Goal: Check status: Check status

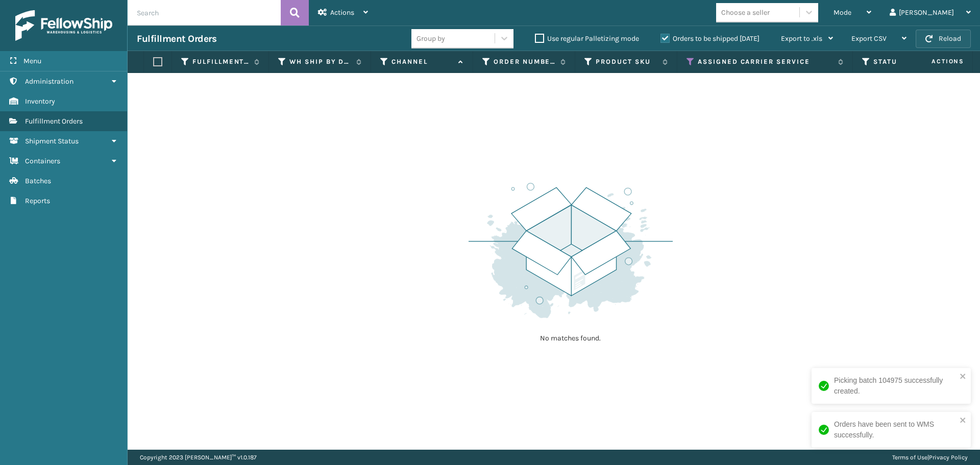
click at [934, 33] on button "Reload" at bounding box center [943, 39] width 55 height 18
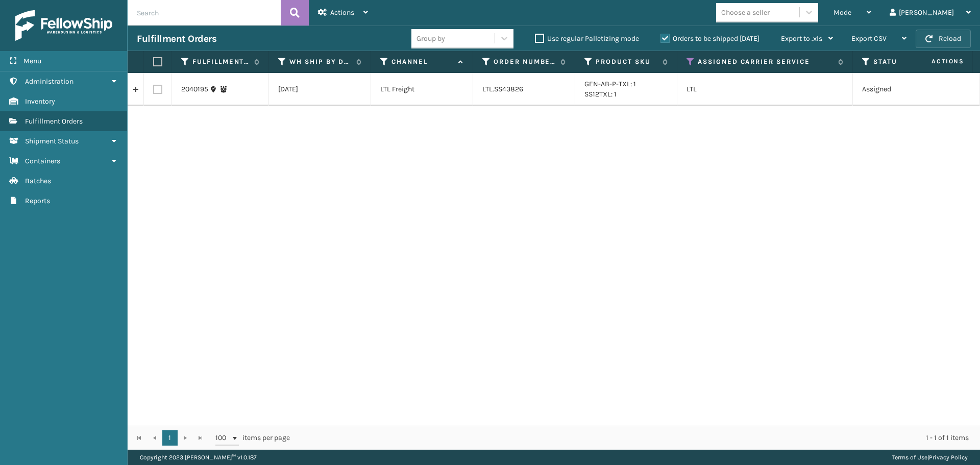
click at [960, 38] on button "Reload" at bounding box center [943, 39] width 55 height 18
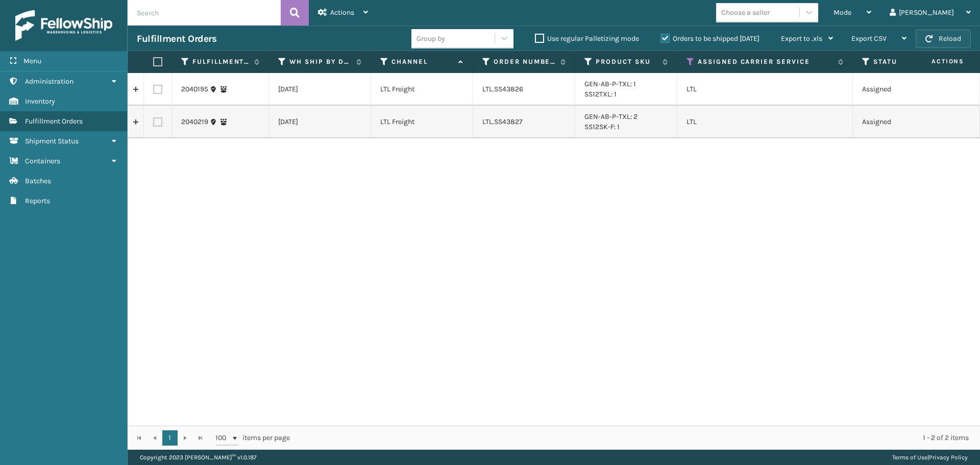
click at [944, 43] on button "Reload" at bounding box center [943, 39] width 55 height 18
click at [851, 16] on span "Mode" at bounding box center [842, 12] width 18 height 9
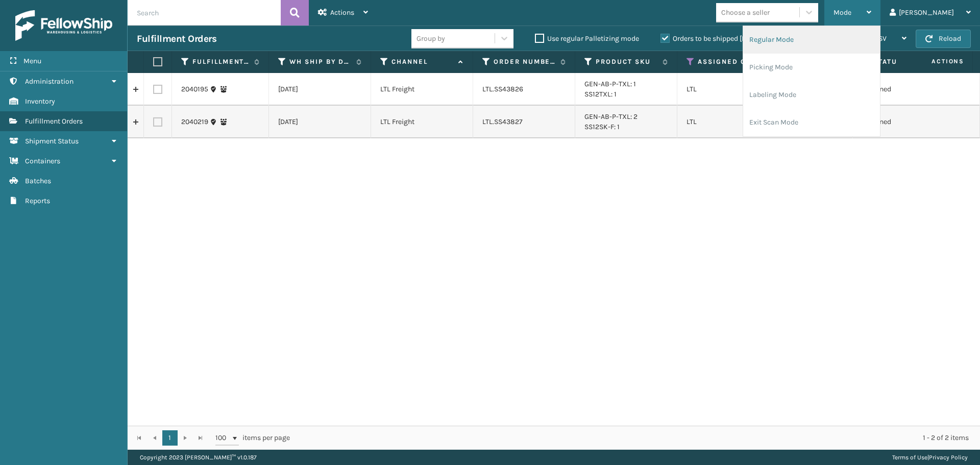
click at [831, 44] on li "Regular Mode" at bounding box center [811, 40] width 137 height 28
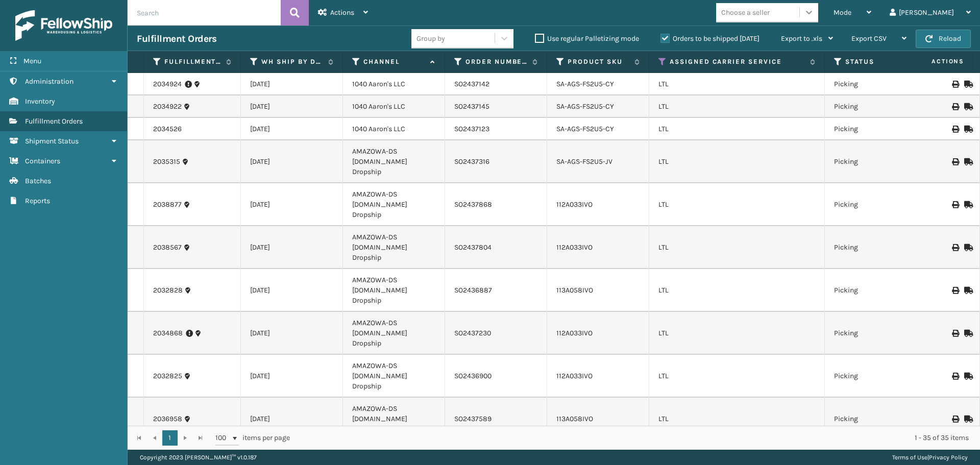
click at [814, 15] on icon at bounding box center [809, 12] width 10 height 10
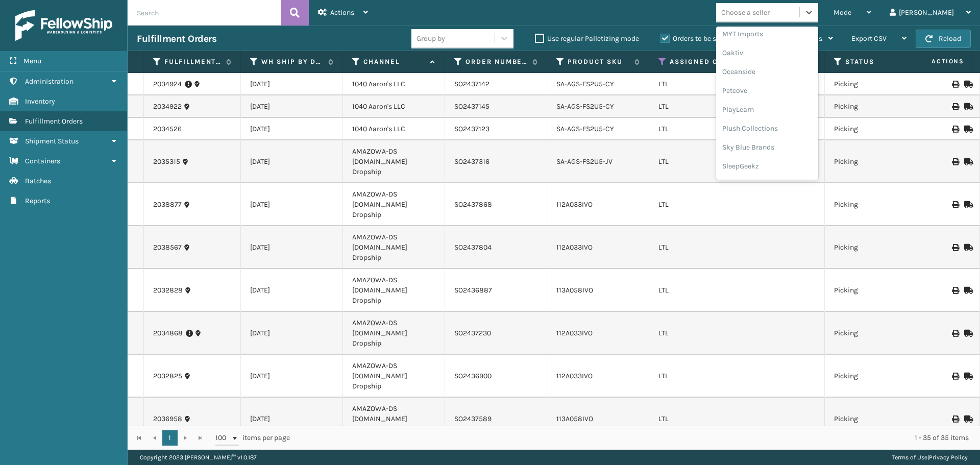
scroll to position [493, 0]
click at [798, 143] on div "SleepGeekz" at bounding box center [767, 149] width 102 height 19
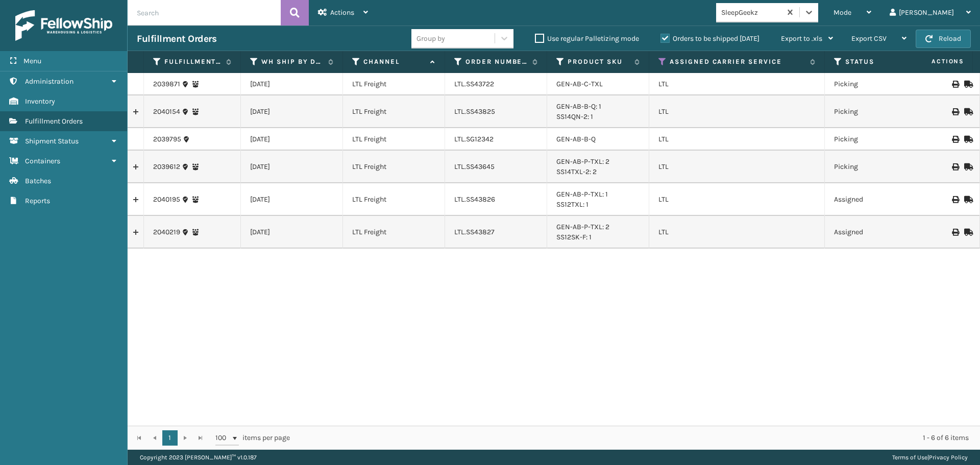
click at [674, 8] on div "Mode Regular Mode Picking Mode Labeling Mode Exit Scan Mode option SleepGeekz, …" at bounding box center [678, 13] width 603 height 26
drag, startPoint x: 182, startPoint y: 166, endPoint x: 141, endPoint y: 166, distance: 41.3
click at [141, 166] on tr "2039612 [DATE] LTL Freight LTL.SS43645 GEN-AB-P-TXL: 2 SS14TXL-2: 2 LTL Picking…" at bounding box center [939, 167] width 1623 height 33
copy tr "2039612"
click at [169, 164] on link "2039612" at bounding box center [166, 167] width 27 height 10
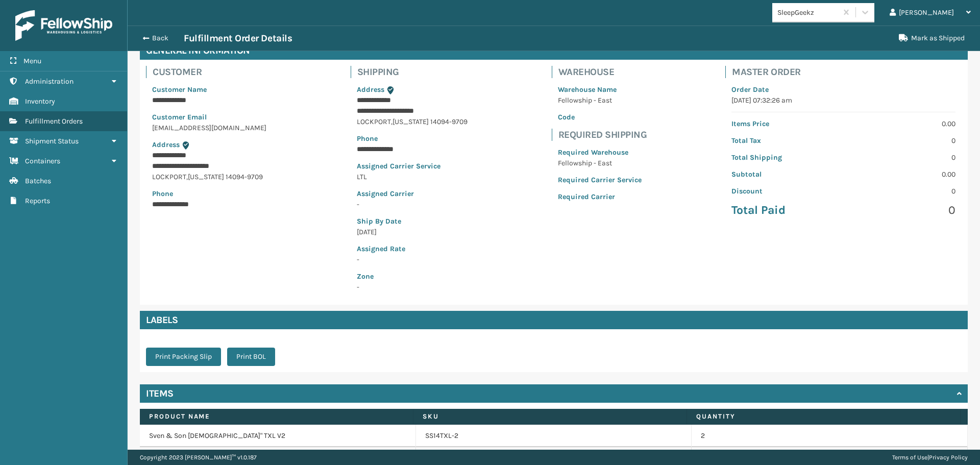
scroll to position [120, 0]
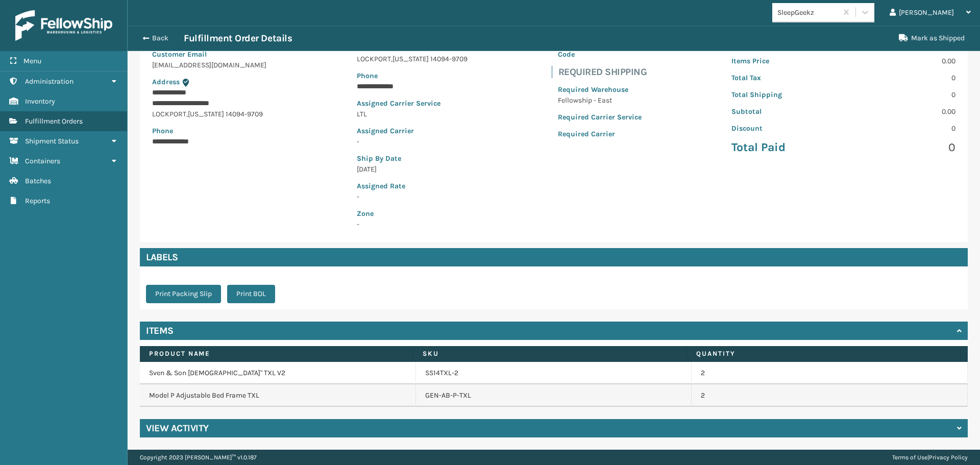
click at [230, 431] on div "View Activity" at bounding box center [554, 428] width 828 height 18
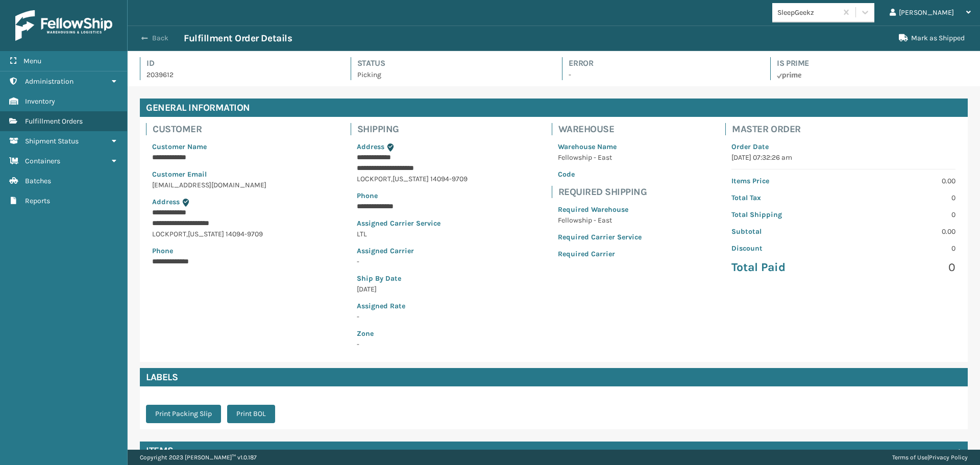
click at [157, 39] on button "Back" at bounding box center [160, 38] width 47 height 9
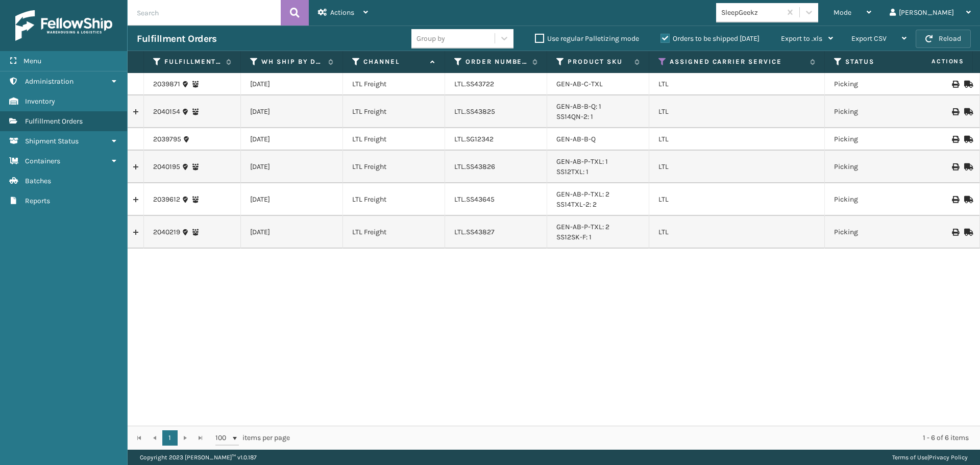
click at [939, 45] on button "Reload" at bounding box center [943, 39] width 55 height 18
click at [168, 84] on link "2039871" at bounding box center [166, 84] width 27 height 10
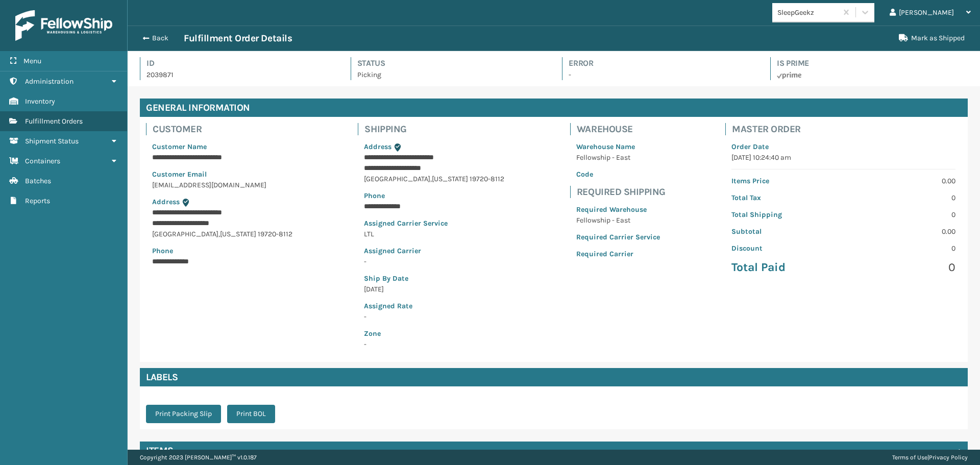
scroll to position [24, 852]
click at [161, 34] on button "Back" at bounding box center [160, 38] width 47 height 9
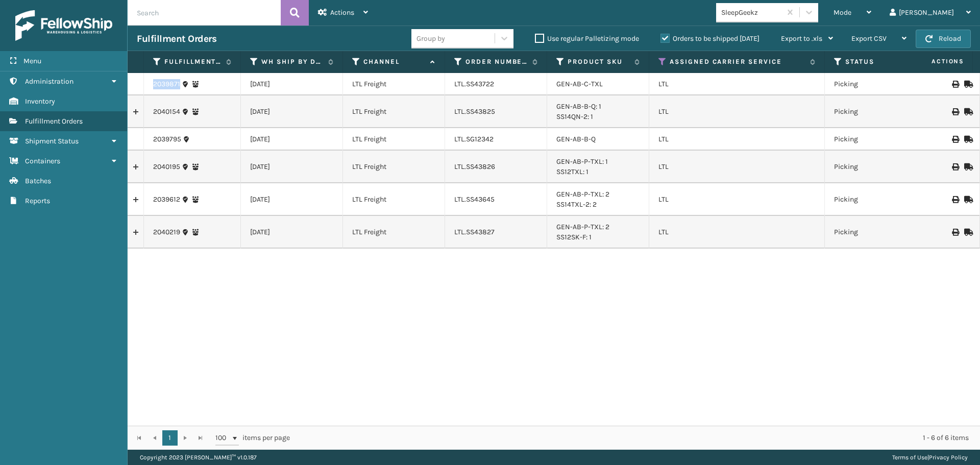
drag, startPoint x: 181, startPoint y: 88, endPoint x: 148, endPoint y: 87, distance: 33.2
click at [148, 87] on td "2039871" at bounding box center [192, 84] width 97 height 22
copy link "2039871"
drag, startPoint x: 182, startPoint y: 112, endPoint x: 144, endPoint y: 112, distance: 37.8
click at [144, 112] on td "2040154" at bounding box center [192, 111] width 97 height 33
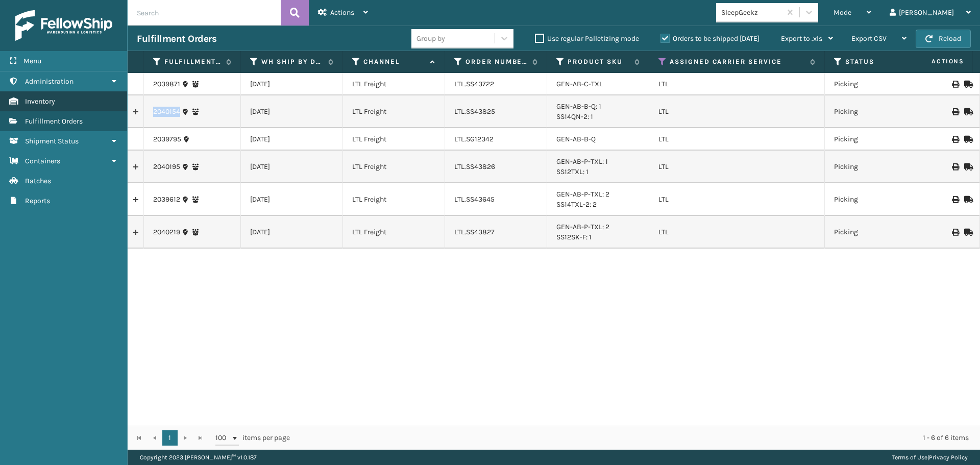
copy link "2040154"
drag, startPoint x: 181, startPoint y: 140, endPoint x: 146, endPoint y: 140, distance: 34.7
click at [146, 140] on td "2039795" at bounding box center [192, 139] width 97 height 22
copy link "2039795"
drag, startPoint x: 181, startPoint y: 166, endPoint x: 139, endPoint y: 167, distance: 41.9
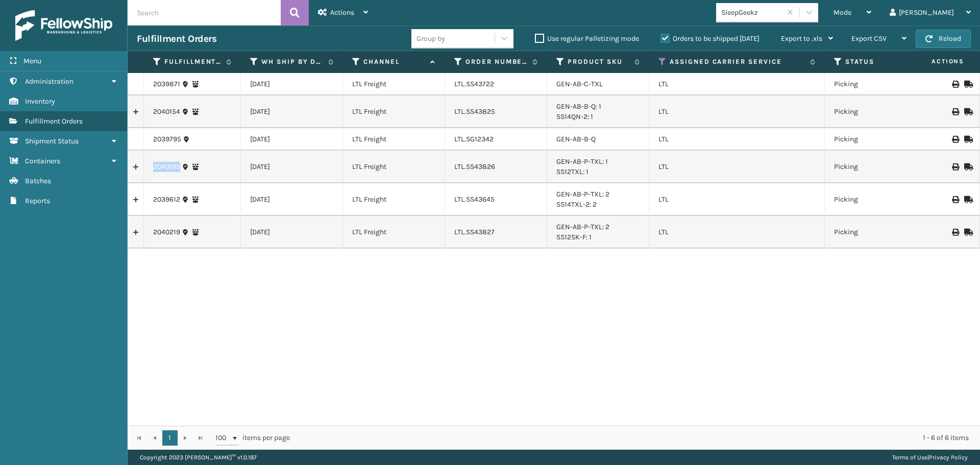
click at [139, 167] on tr "2040195 [DATE] LTL Freight LTL.SS43826 GEN-AB-P-TXL: 1 SS12TXL: 1 LTL Picking 2…" at bounding box center [939, 167] width 1623 height 33
copy tr "2040195"
click at [936, 36] on button "Reload" at bounding box center [943, 39] width 55 height 18
drag, startPoint x: 180, startPoint y: 87, endPoint x: 152, endPoint y: 86, distance: 28.1
click at [152, 86] on td "2039871" at bounding box center [192, 84] width 97 height 22
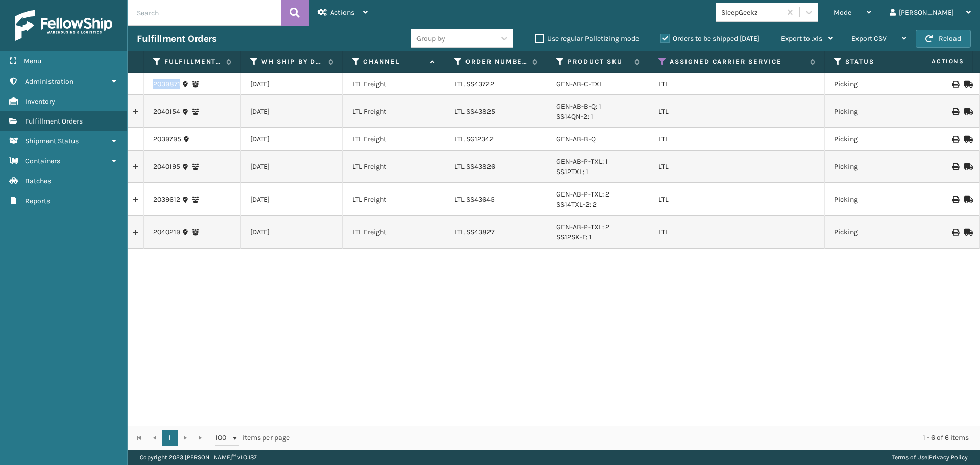
copy link "2039871"
drag, startPoint x: 181, startPoint y: 112, endPoint x: 148, endPoint y: 112, distance: 33.2
click at [148, 112] on td "2040154" at bounding box center [192, 111] width 97 height 33
copy link "2040154"
drag, startPoint x: 181, startPoint y: 140, endPoint x: 148, endPoint y: 139, distance: 33.7
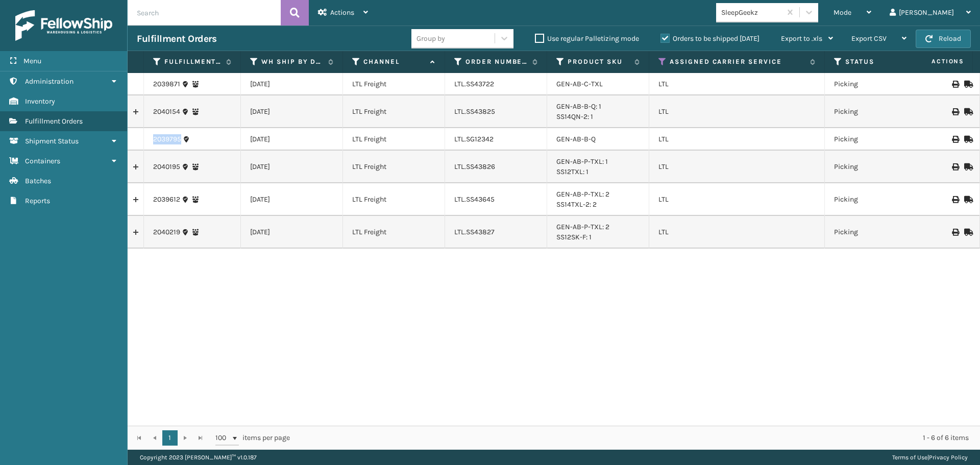
click at [148, 139] on td "2039795" at bounding box center [192, 139] width 97 height 22
copy link "2039795"
drag, startPoint x: 181, startPoint y: 169, endPoint x: 144, endPoint y: 168, distance: 36.8
click at [144, 168] on td "2040195" at bounding box center [192, 167] width 97 height 33
copy link "2040195"
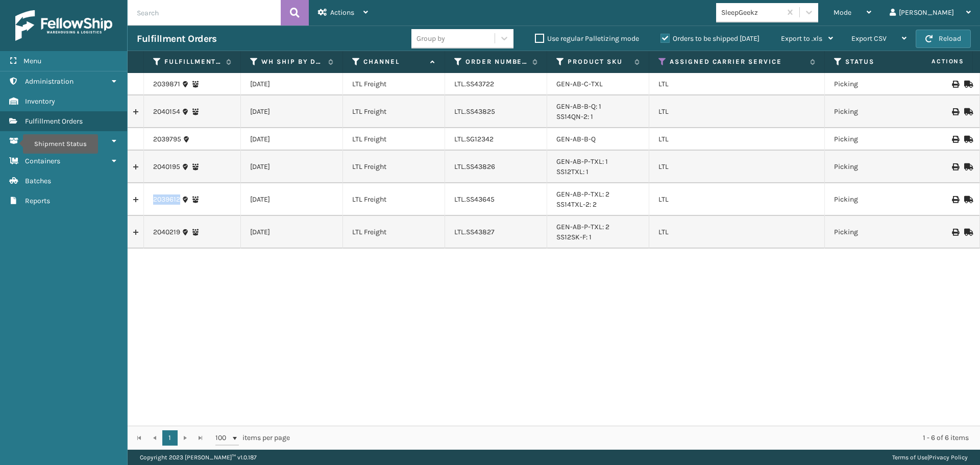
drag, startPoint x: 181, startPoint y: 201, endPoint x: 140, endPoint y: 203, distance: 40.9
click at [140, 203] on tr "2039612 [DATE] LTL Freight LTL.SS43645 GEN-AB-P-TXL: 2 SS14TXL-2: 2 LTL Picking…" at bounding box center [939, 199] width 1623 height 33
copy tr "2039612"
drag, startPoint x: 181, startPoint y: 230, endPoint x: 155, endPoint y: 231, distance: 25.5
click at [155, 231] on div "2040219" at bounding box center [192, 232] width 78 height 10
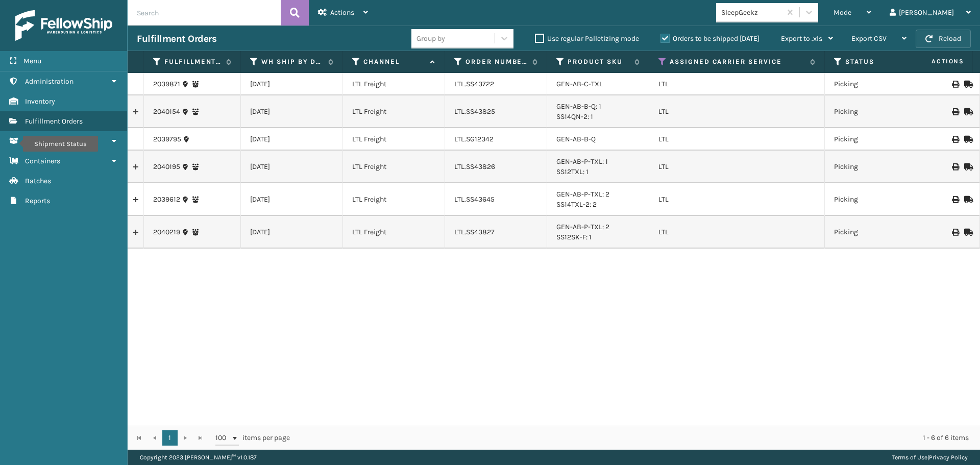
click at [925, 41] on button "Reload" at bounding box center [943, 39] width 55 height 18
click at [931, 38] on span "button" at bounding box center [928, 38] width 7 height 7
click at [456, 62] on icon at bounding box center [458, 61] width 8 height 9
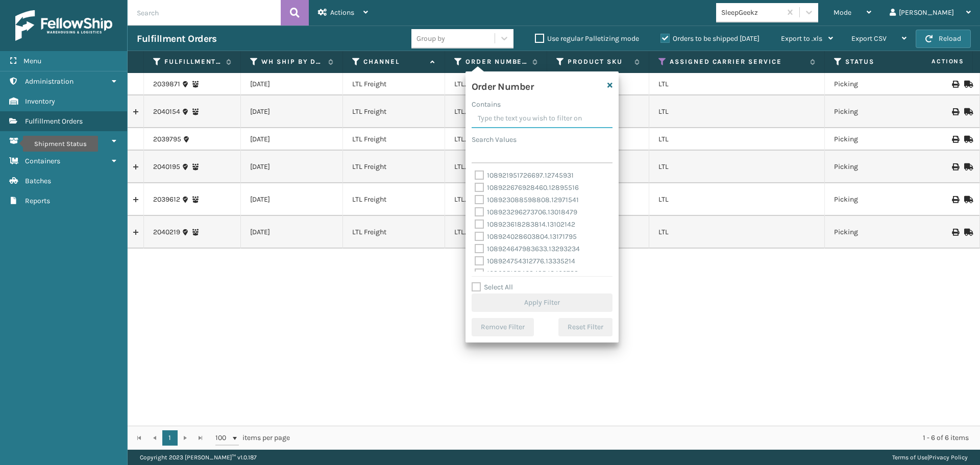
click at [493, 112] on input "Contains" at bounding box center [542, 119] width 141 height 18
paste input "LTL.200013602268585"
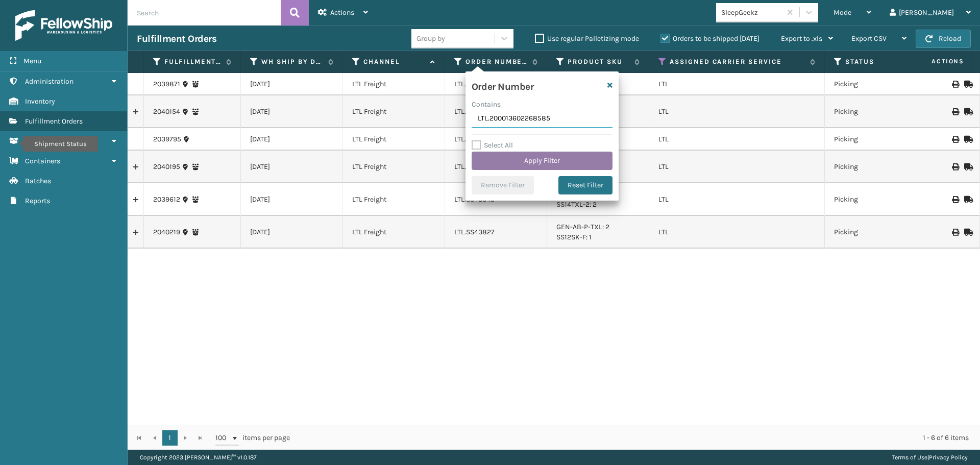
type input "LTL.200013602268585"
click at [535, 160] on button "Apply Filter" at bounding box center [542, 161] width 141 height 18
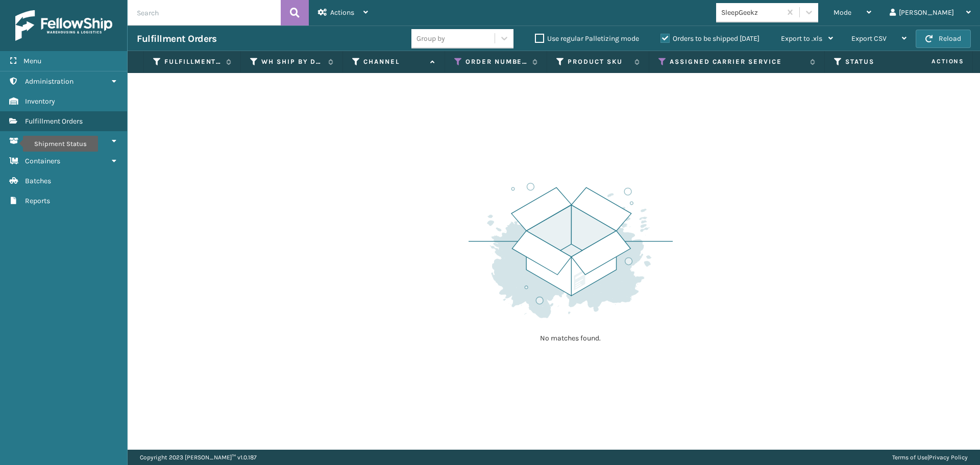
click at [661, 39] on label "Orders to be shipped [DATE]" at bounding box center [709, 38] width 99 height 9
click at [661, 39] on input "Orders to be shipped [DATE]" at bounding box center [660, 36] width 1 height 7
click at [664, 61] on icon at bounding box center [662, 61] width 8 height 9
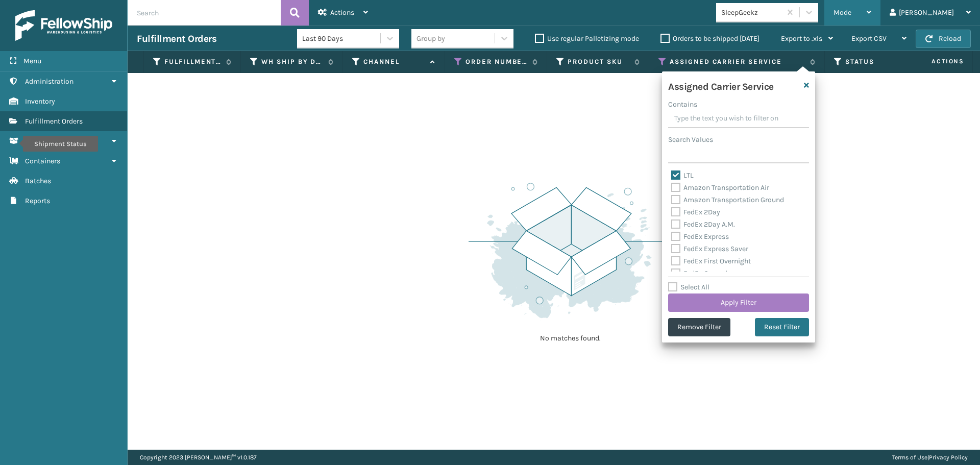
click at [871, 7] on div "Mode" at bounding box center [852, 13] width 38 height 26
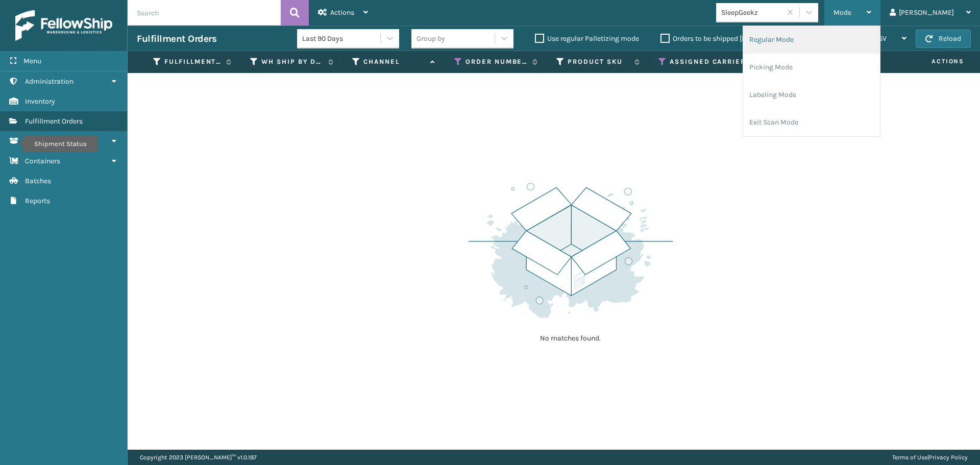
click at [804, 45] on li "Regular Mode" at bounding box center [811, 40] width 137 height 28
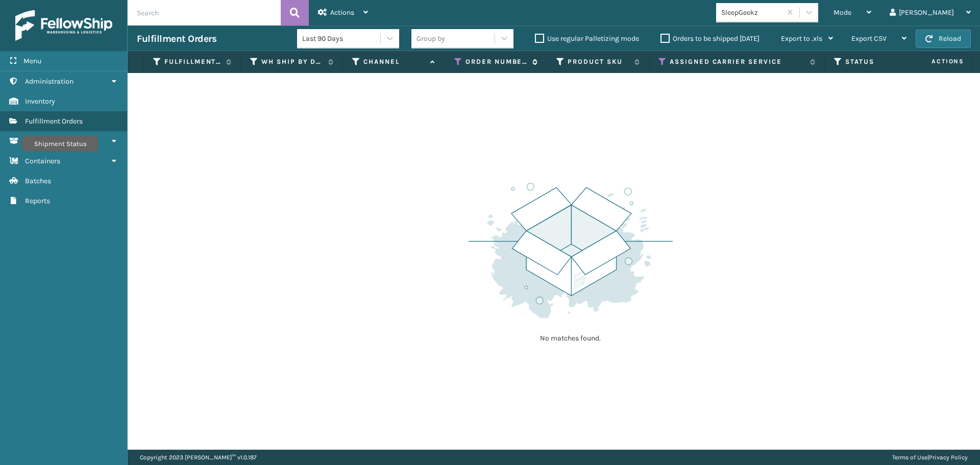
click at [456, 60] on icon at bounding box center [458, 61] width 8 height 9
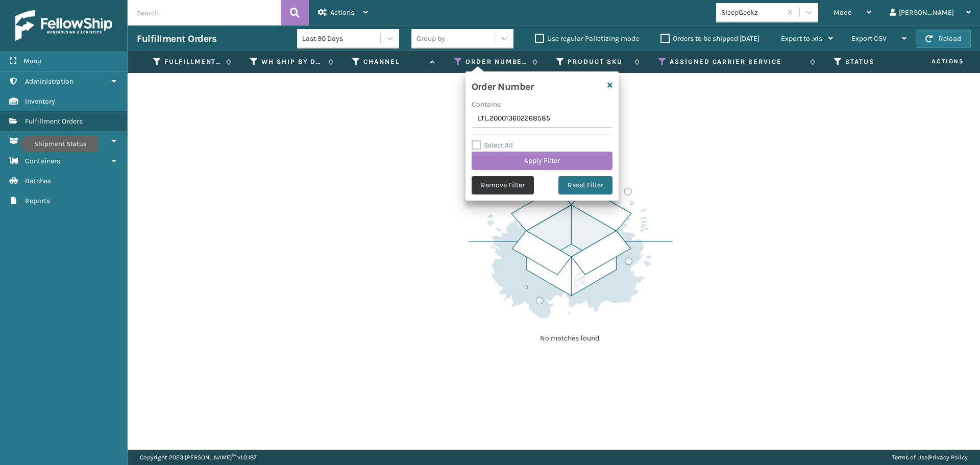
click at [493, 186] on button "Remove Filter" at bounding box center [503, 185] width 62 height 18
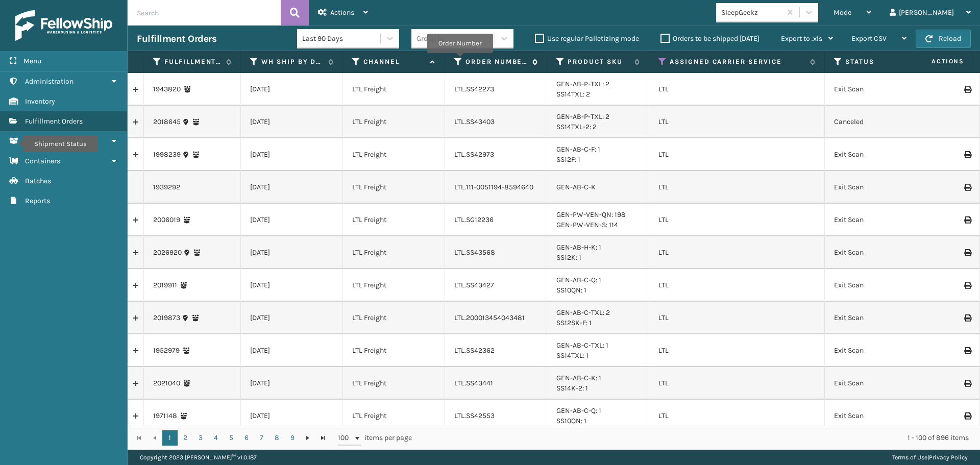
click at [459, 60] on icon at bounding box center [458, 61] width 8 height 9
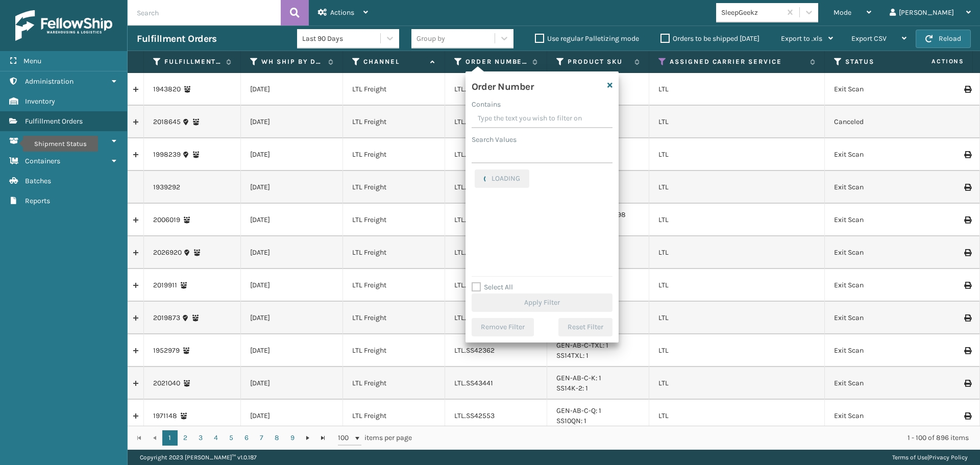
click at [510, 116] on input "Contains" at bounding box center [542, 119] width 141 height 18
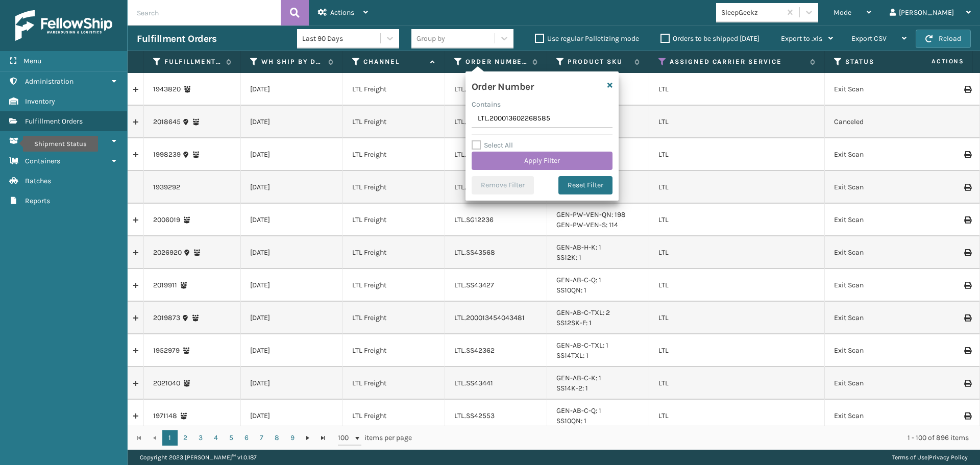
click at [476, 116] on input "LTL.200013602268585" at bounding box center [542, 119] width 141 height 18
type input "LTL.200013602268585"
click at [503, 159] on button "Apply Filter" at bounding box center [542, 161] width 141 height 18
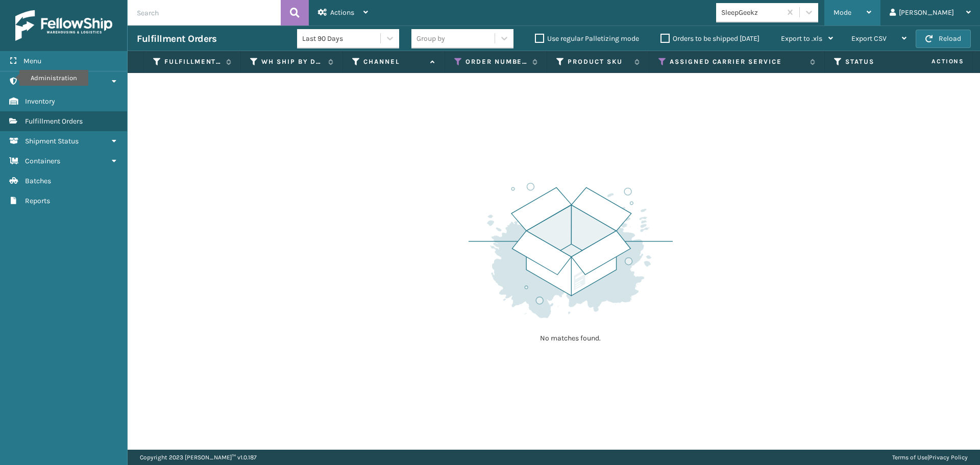
click at [851, 13] on span "Mode" at bounding box center [842, 12] width 18 height 9
click at [661, 34] on label "Orders to be shipped [DATE]" at bounding box center [709, 38] width 99 height 9
click at [661, 34] on input "Orders to be shipped [DATE]" at bounding box center [660, 36] width 1 height 7
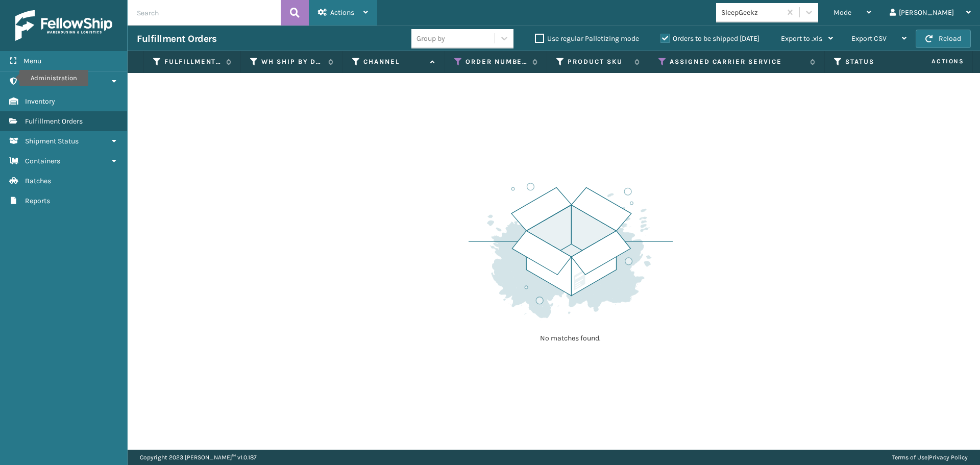
click at [354, 18] on div "Actions" at bounding box center [343, 13] width 50 height 26
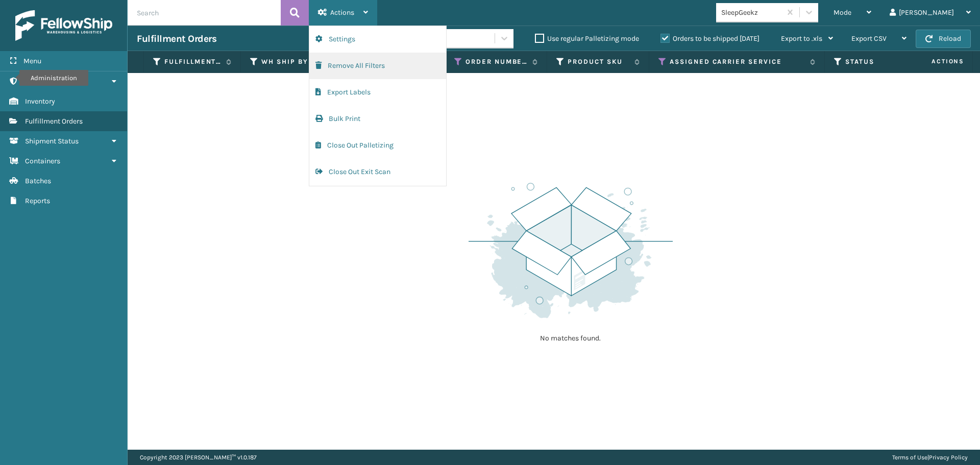
click at [359, 65] on button "Remove All Filters" at bounding box center [377, 66] width 137 height 27
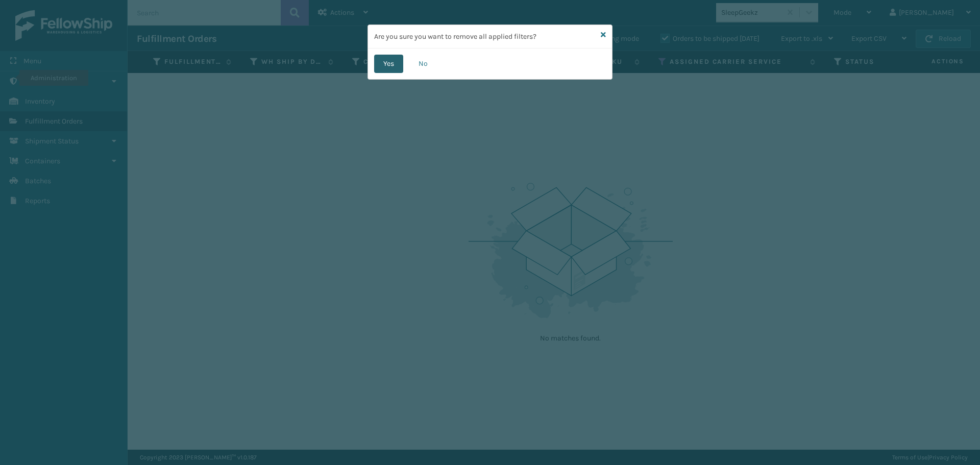
click at [388, 64] on button "Yes" at bounding box center [388, 64] width 29 height 18
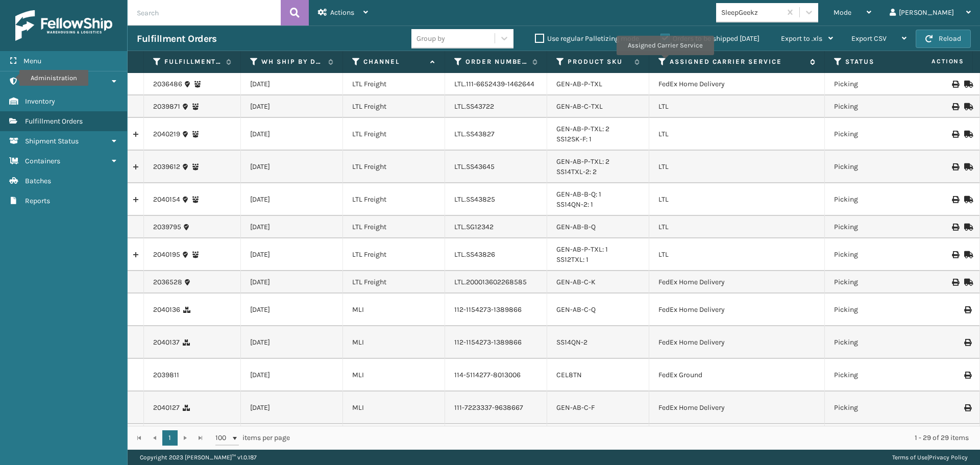
click at [665, 62] on icon at bounding box center [662, 61] width 8 height 9
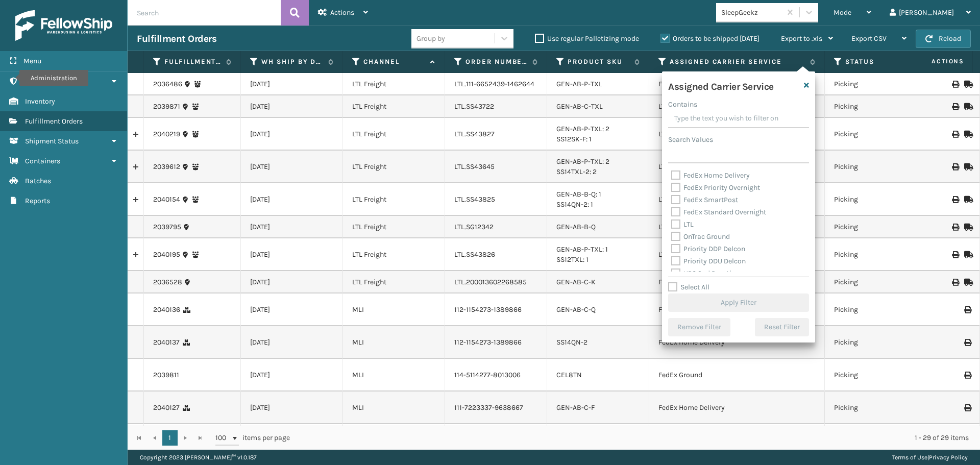
scroll to position [102, 0]
click at [673, 222] on label "LTL" at bounding box center [682, 220] width 22 height 9
click at [672, 221] on input "LTL" at bounding box center [671, 217] width 1 height 7
checkbox input "true"
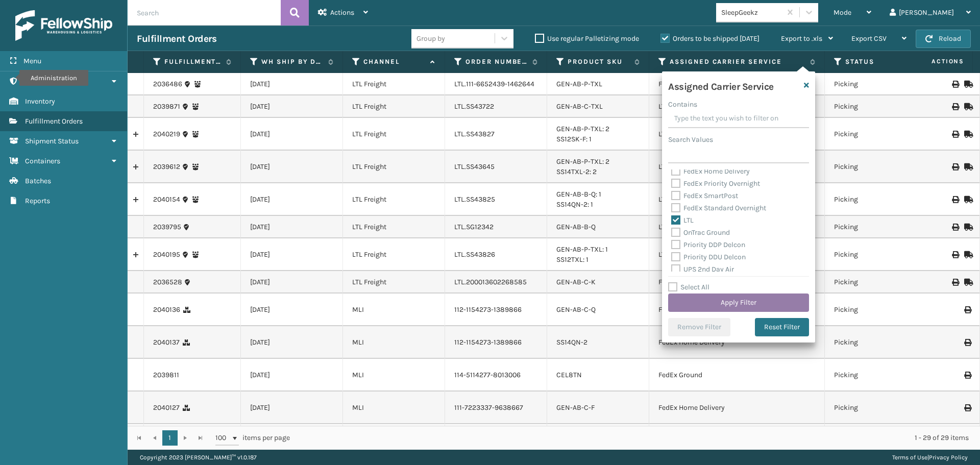
click at [696, 294] on button "Apply Filter" at bounding box center [738, 302] width 141 height 18
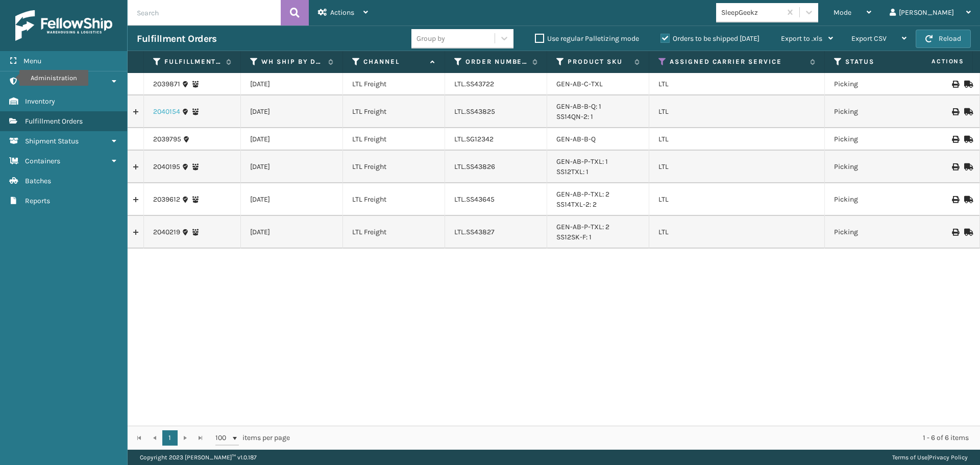
click at [171, 110] on link "2040154" at bounding box center [166, 112] width 27 height 10
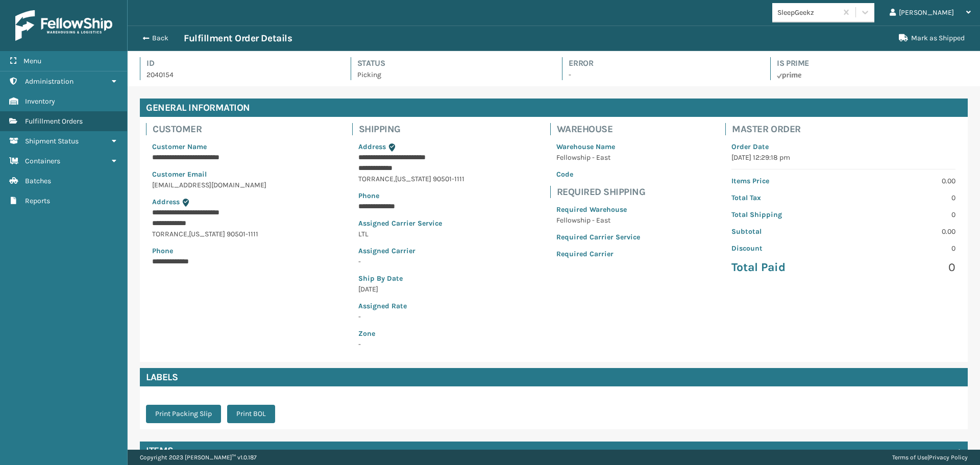
scroll to position [120, 0]
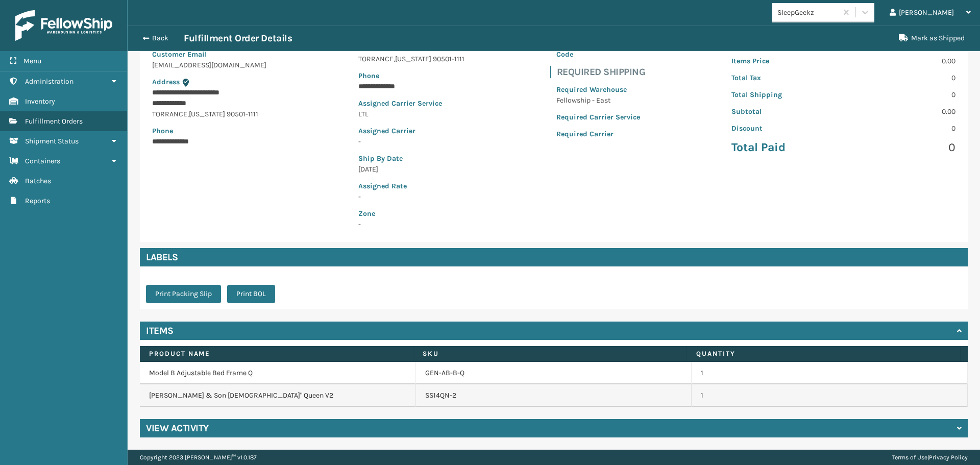
click at [220, 428] on div "View Activity" at bounding box center [554, 428] width 828 height 18
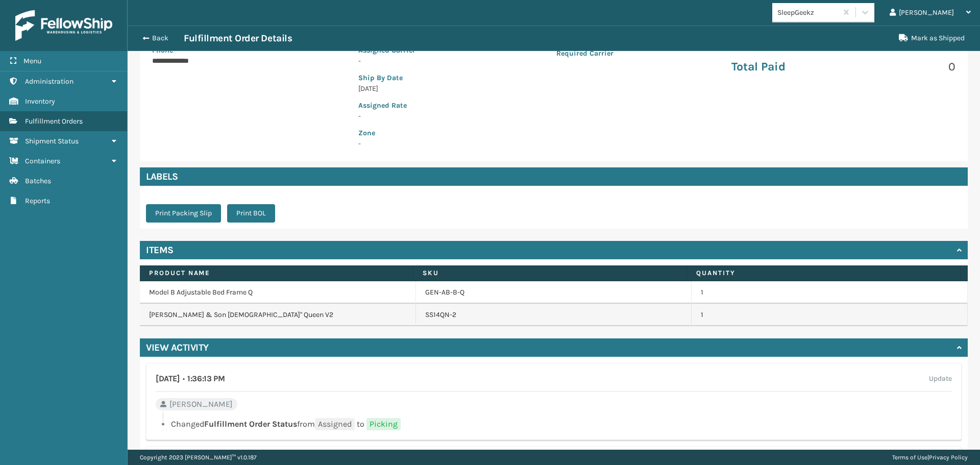
scroll to position [324, 0]
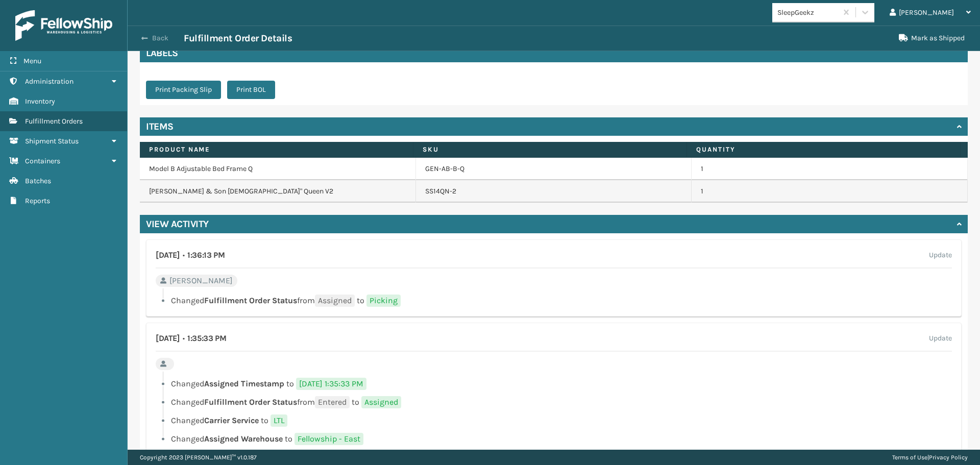
click at [143, 35] on span "button" at bounding box center [144, 38] width 6 height 7
